Goal: Transaction & Acquisition: Purchase product/service

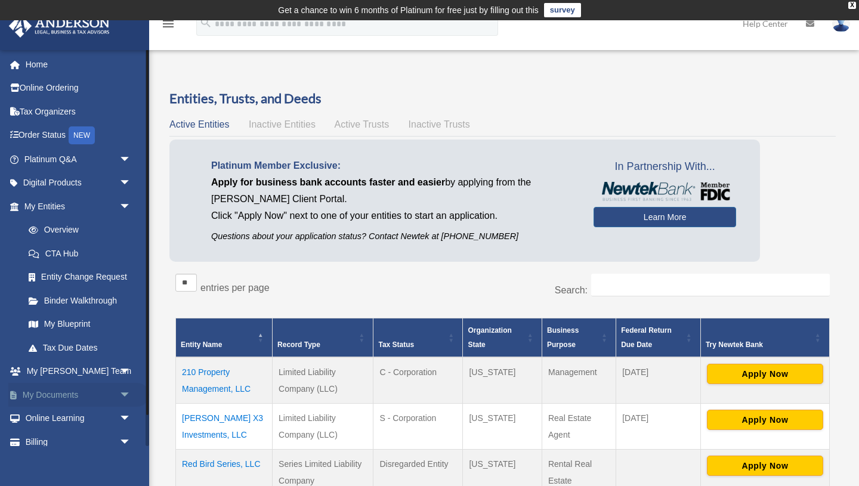
click at [63, 391] on link "My Documents arrow_drop_down" at bounding box center [78, 395] width 141 height 24
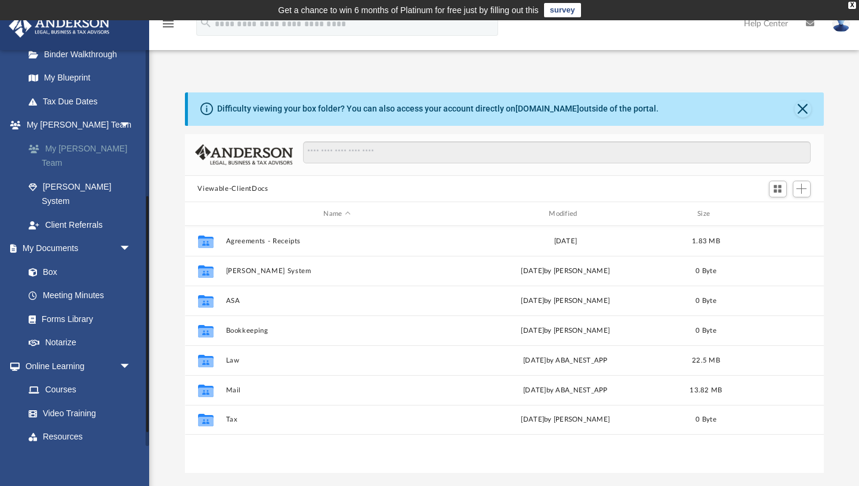
scroll to position [270, 0]
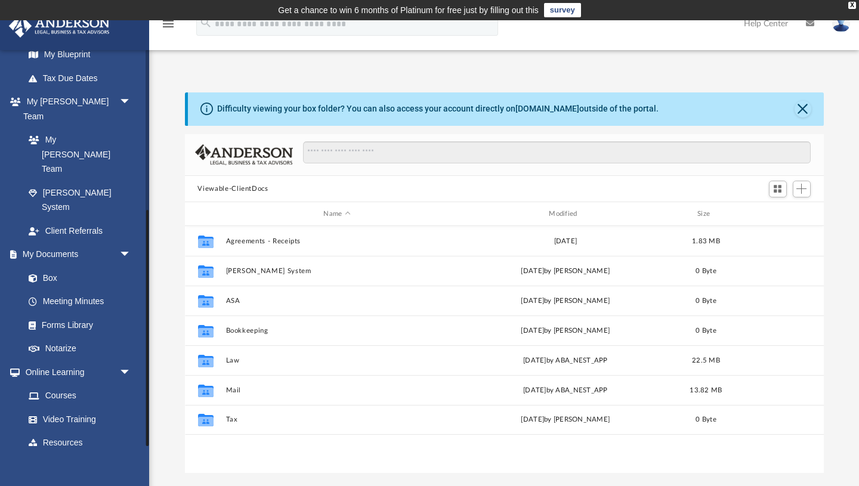
click at [42, 454] on link "Billing arrow_drop_down" at bounding box center [78, 466] width 141 height 24
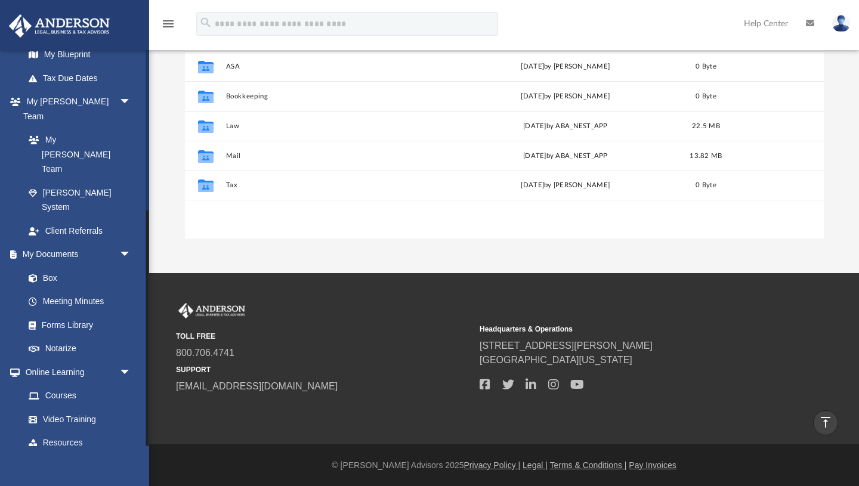
click at [125, 454] on span "arrow_drop_down" at bounding box center [131, 466] width 24 height 24
click at [76, 478] on link "$ Open Invoices" at bounding box center [83, 490] width 132 height 24
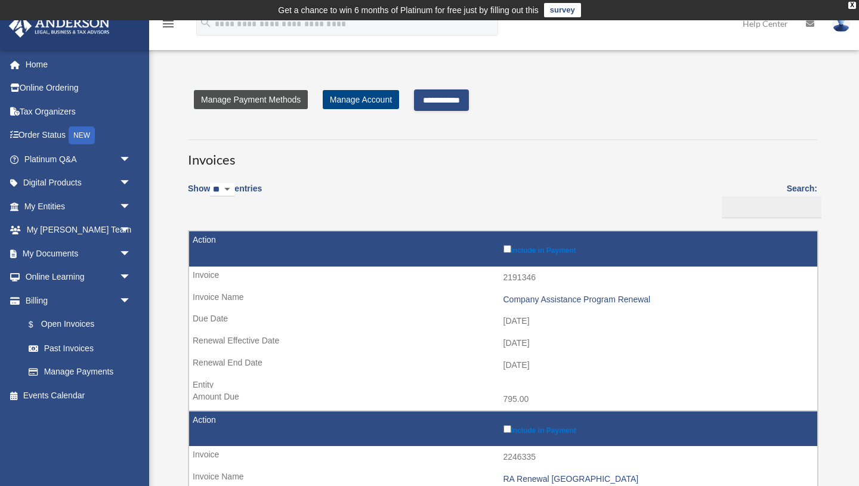
click at [270, 99] on link "Manage Payment Methods" at bounding box center [251, 99] width 114 height 19
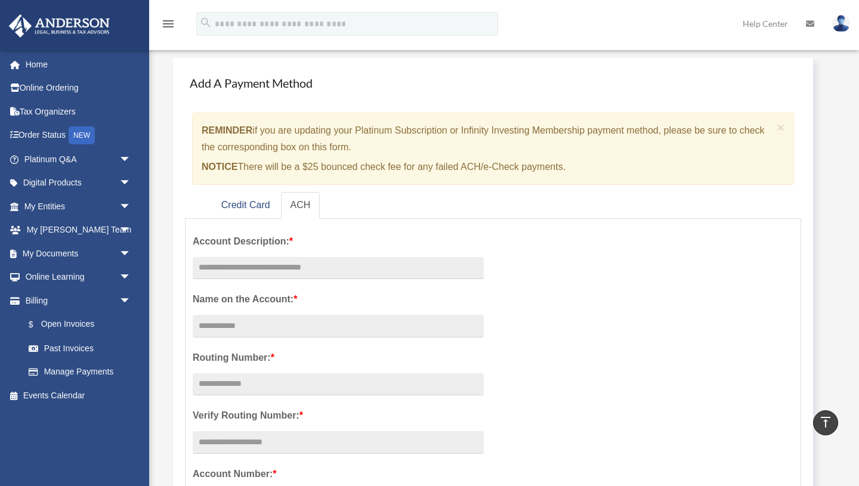
scroll to position [53, 0]
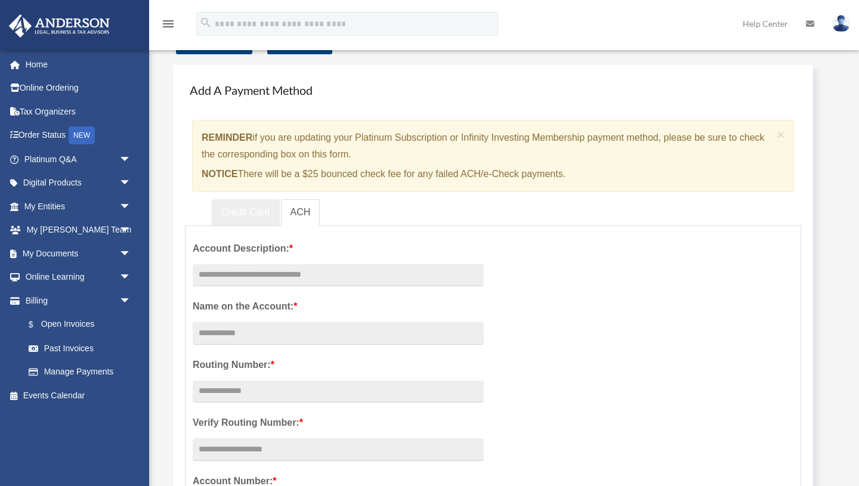
click at [246, 215] on link "Credit Card" at bounding box center [246, 212] width 68 height 27
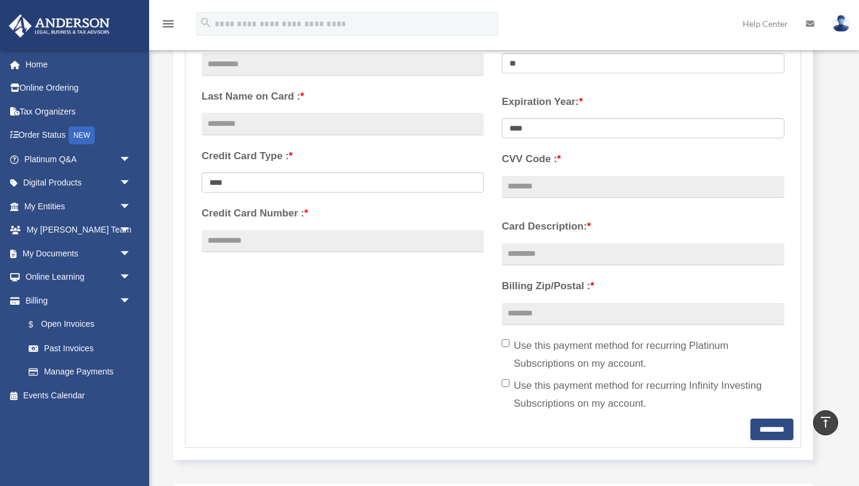
scroll to position [0, 0]
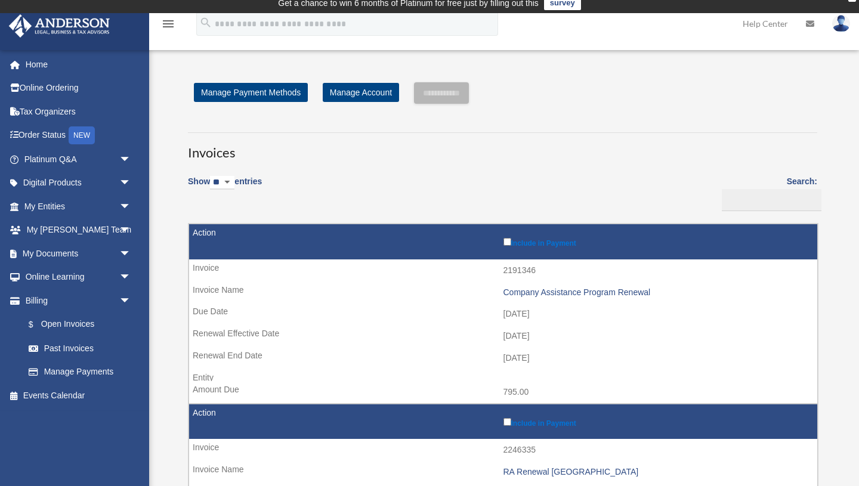
scroll to position [8, 0]
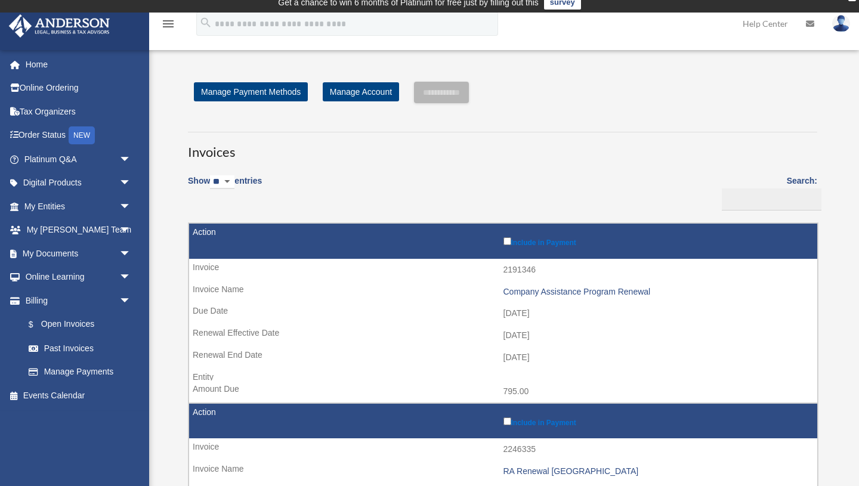
click at [424, 279] on td "2191346" at bounding box center [503, 270] width 628 height 23
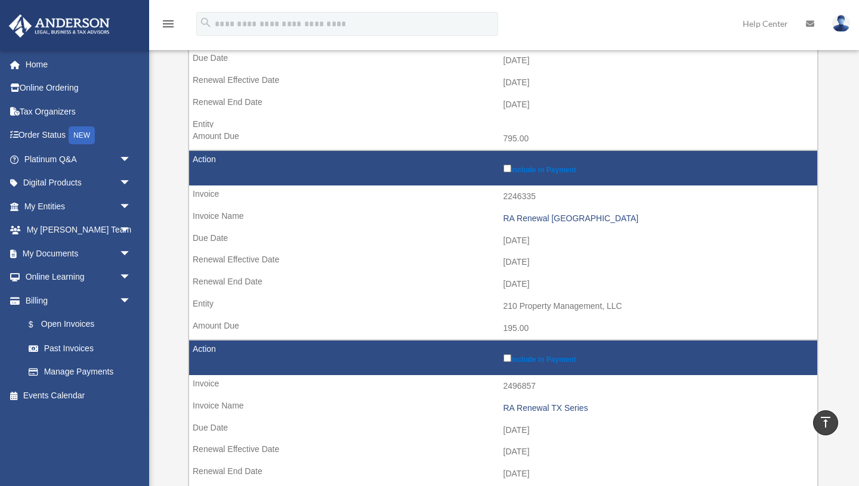
scroll to position [0, 0]
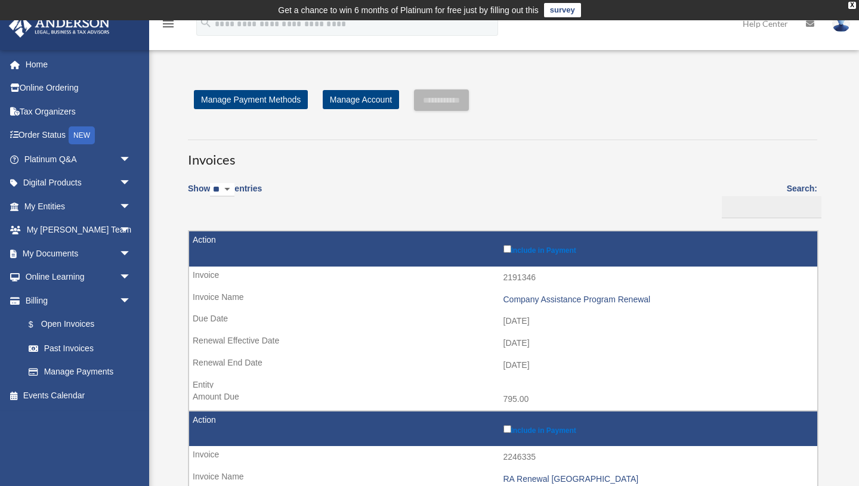
click at [445, 101] on input "**********" at bounding box center [441, 99] width 55 height 21
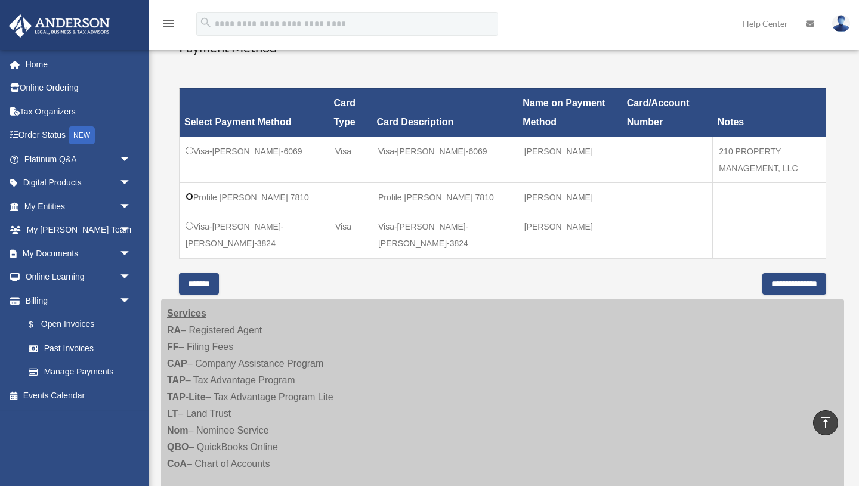
scroll to position [333, 0]
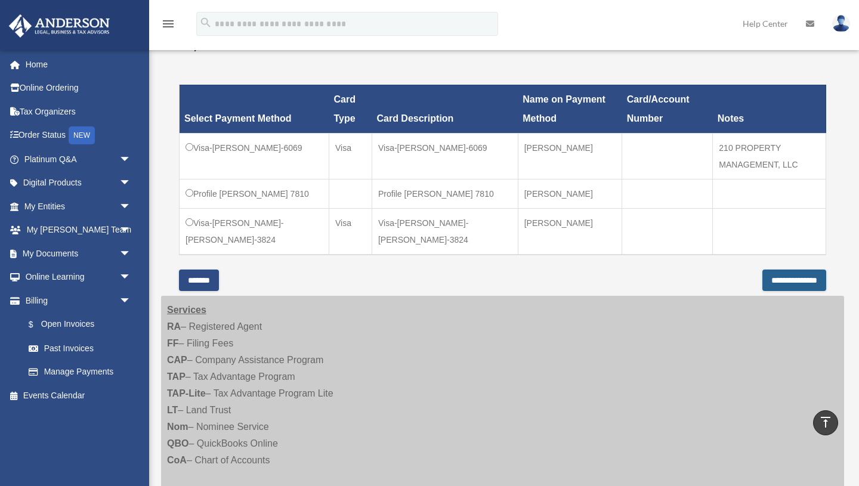
click at [763, 291] on input "**********" at bounding box center [794, 280] width 64 height 21
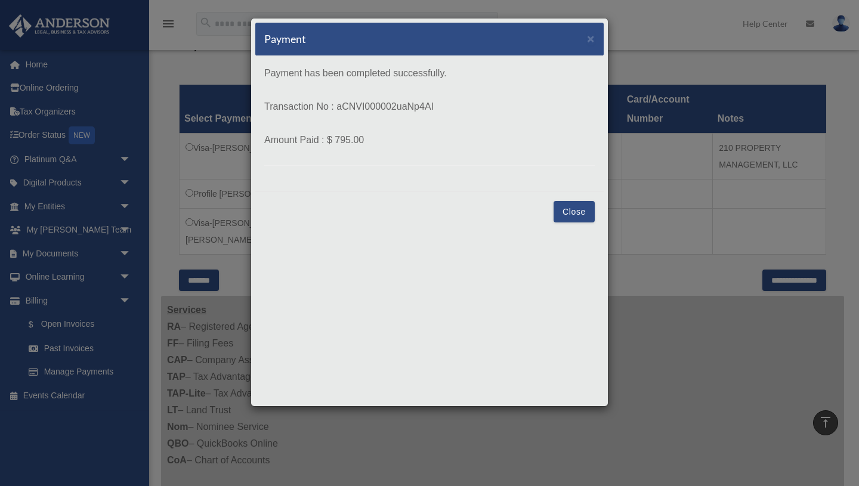
click at [566, 213] on button "Close" at bounding box center [573, 211] width 41 height 21
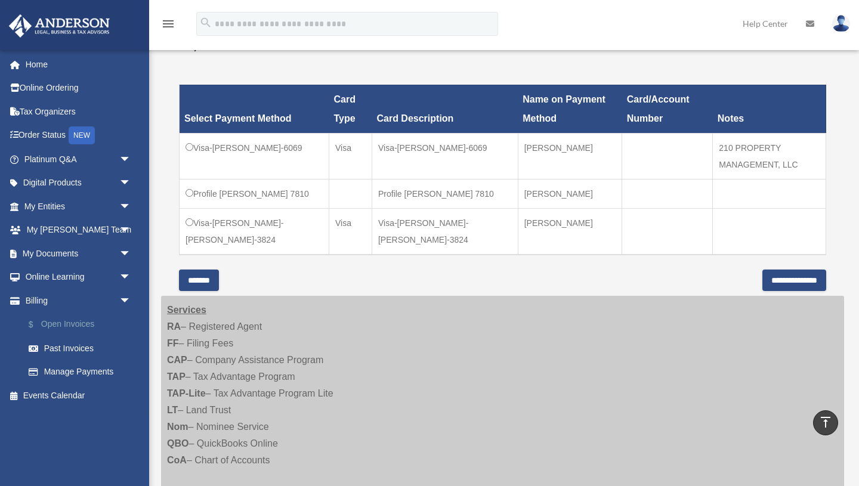
click at [72, 321] on link "$ Open Invoices" at bounding box center [83, 325] width 132 height 24
click at [70, 328] on link "$ Open Invoices" at bounding box center [83, 325] width 132 height 24
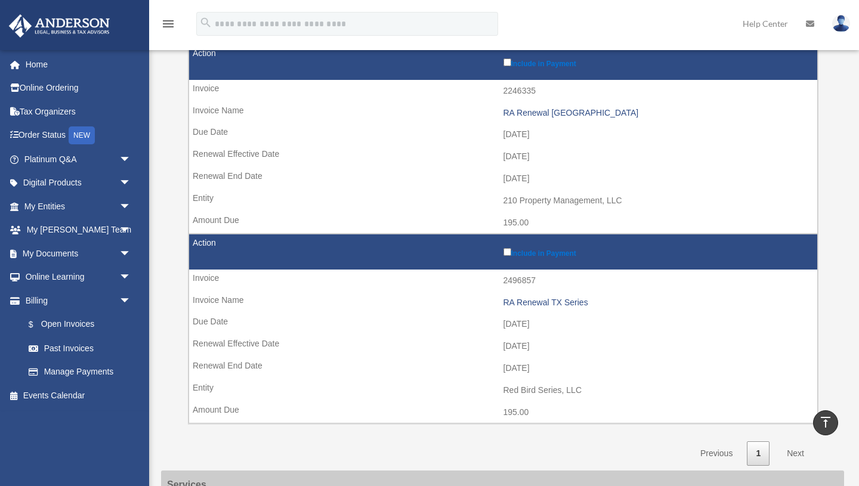
scroll to position [181, 0]
